Goal: Participate in discussion

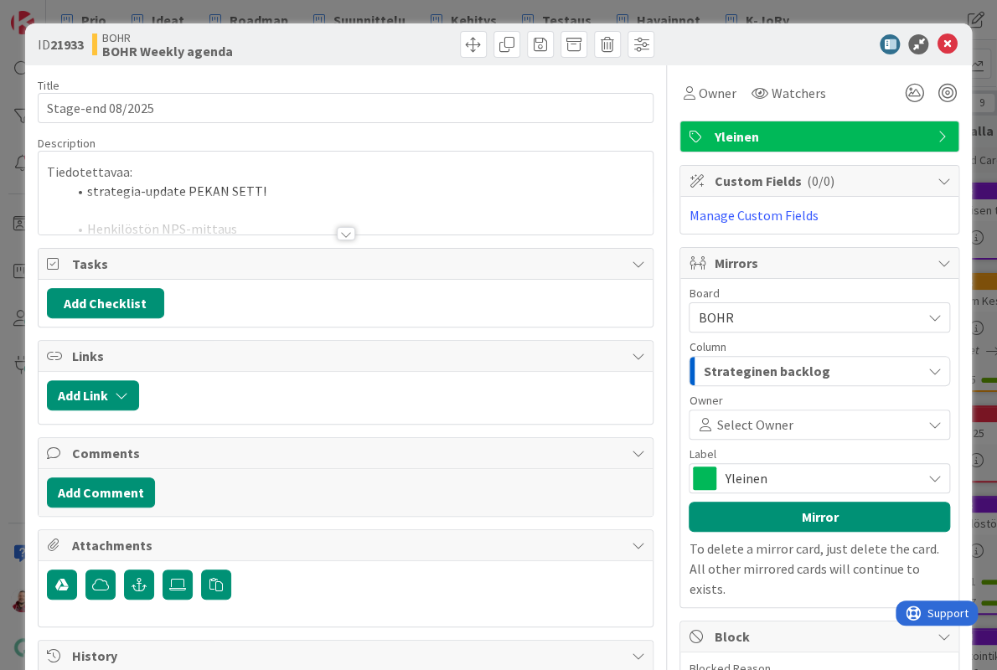
click at [335, 217] on div at bounding box center [346, 213] width 615 height 43
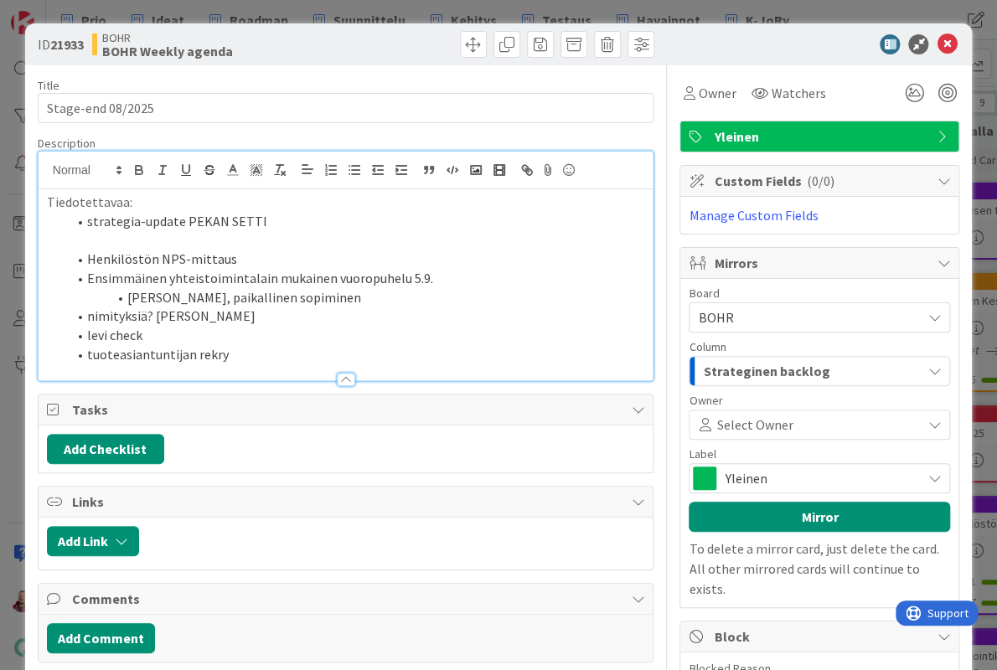
click at [296, 307] on li "nimityksiä? [PERSON_NAME]" at bounding box center [356, 316] width 578 height 19
click at [208, 170] on line "button" at bounding box center [209, 170] width 11 height 1
click at [288, 307] on li "nimityksiä? [PERSON_NAME]" at bounding box center [356, 316] width 578 height 19
type textarea "x"
click at [208, 165] on icon "button" at bounding box center [209, 167] width 8 height 4
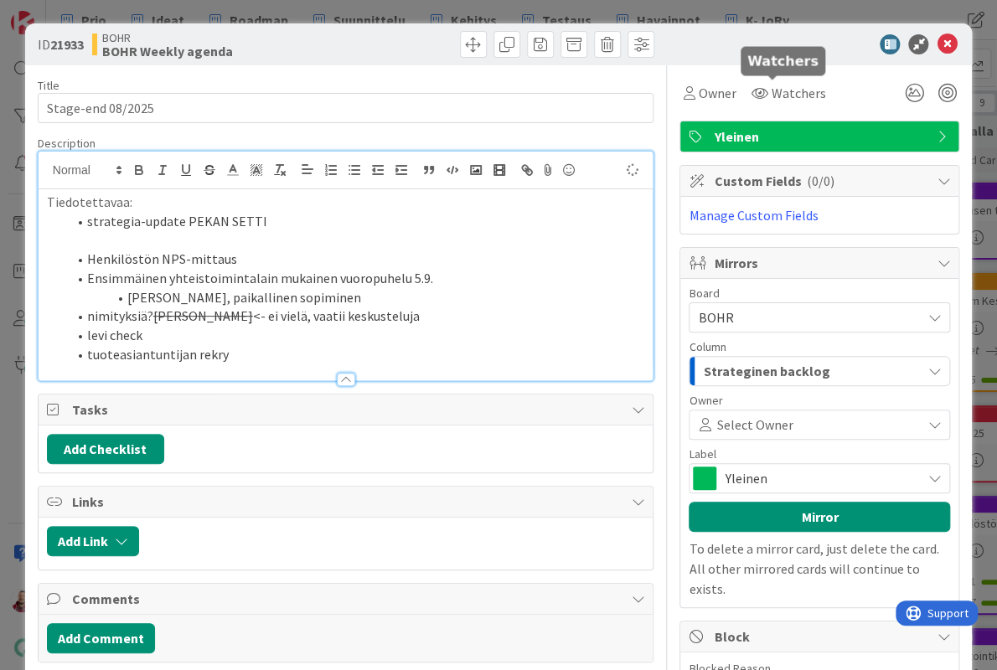
type textarea "x"
click at [752, 34] on div at bounding box center [811, 44] width 297 height 20
click at [946, 34] on icon at bounding box center [947, 44] width 20 height 20
